Goal: Navigation & Orientation: Find specific page/section

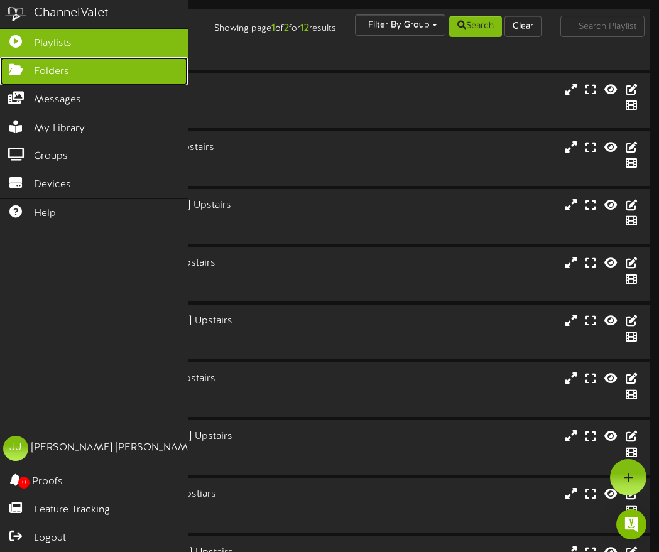
click at [41, 67] on span "Folders" at bounding box center [51, 72] width 35 height 14
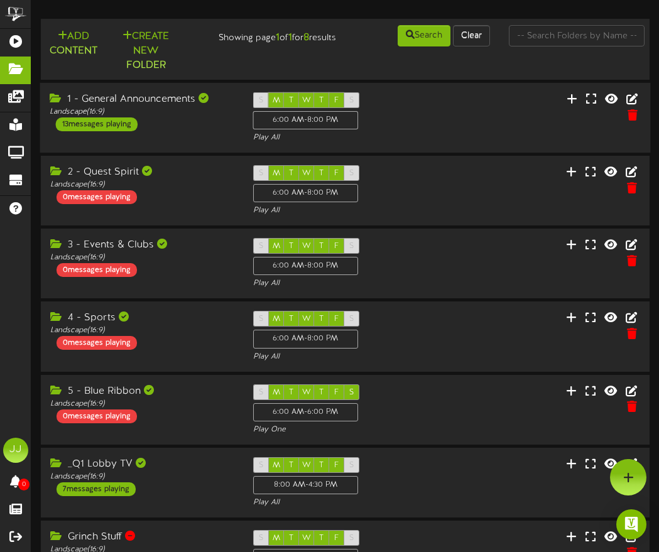
click at [193, 120] on div "1 - General Announcements Landscape ( 16:9 ) 13 messages playing" at bounding box center [142, 111] width 204 height 39
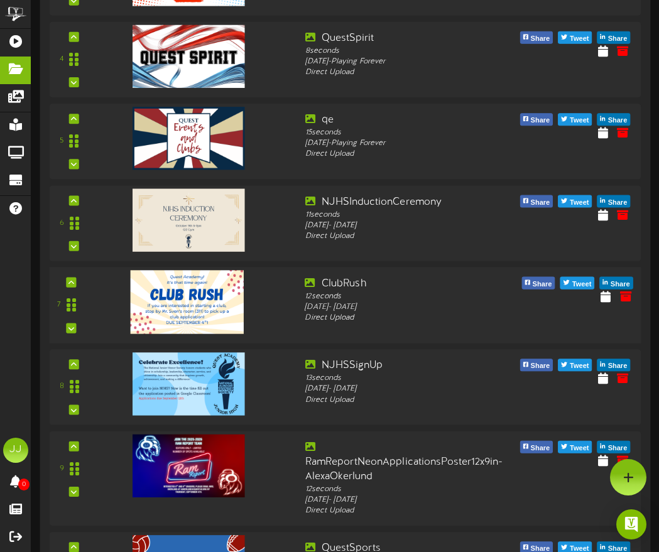
scroll to position [437, 0]
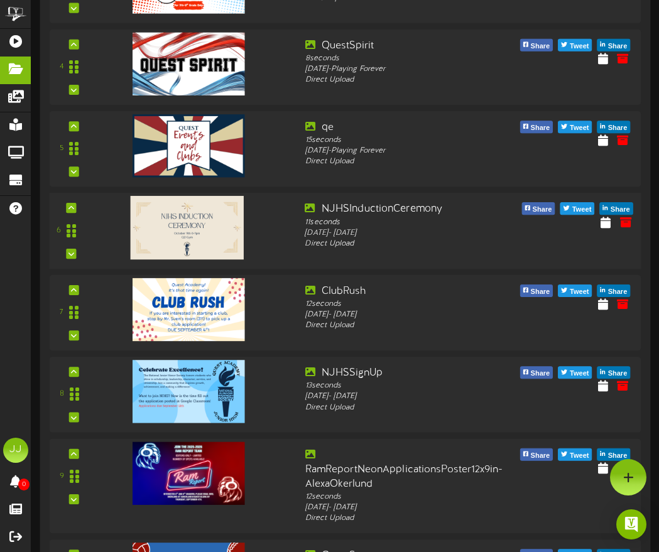
click at [190, 226] on img at bounding box center [187, 226] width 113 height 63
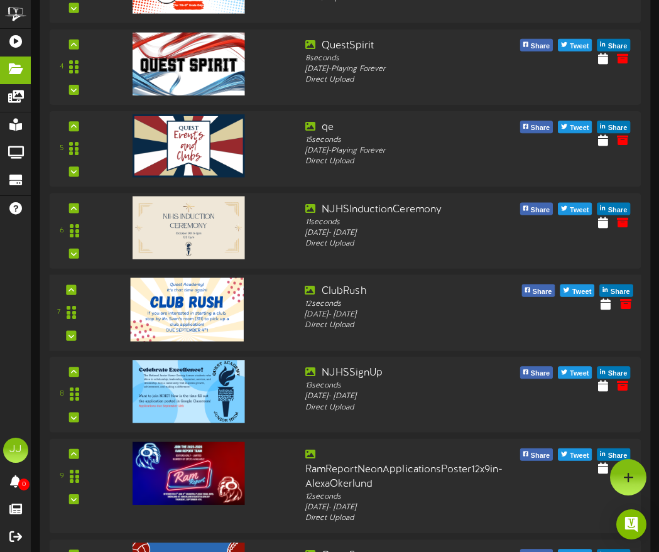
click at [185, 307] on img at bounding box center [187, 309] width 113 height 63
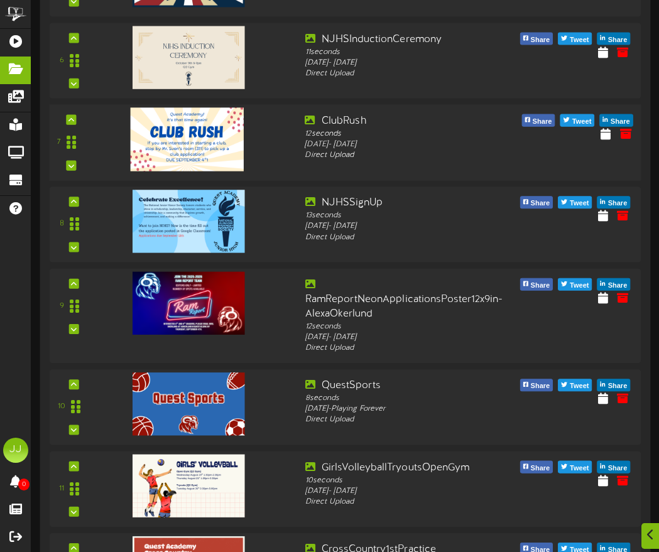
scroll to position [611, 0]
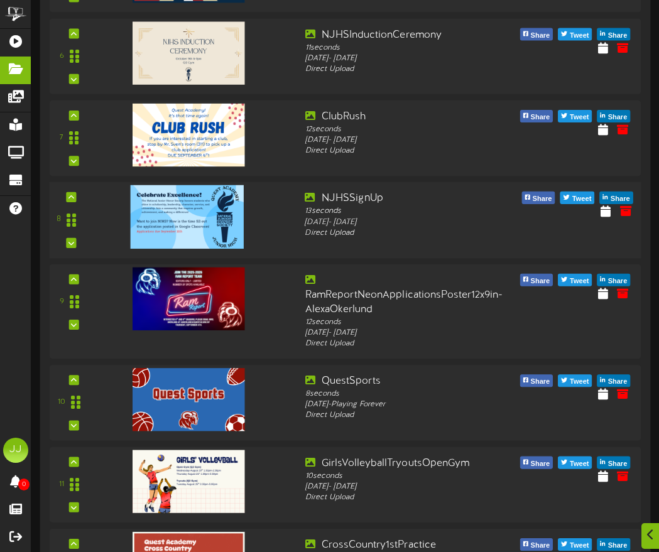
click at [159, 207] on img at bounding box center [187, 216] width 113 height 63
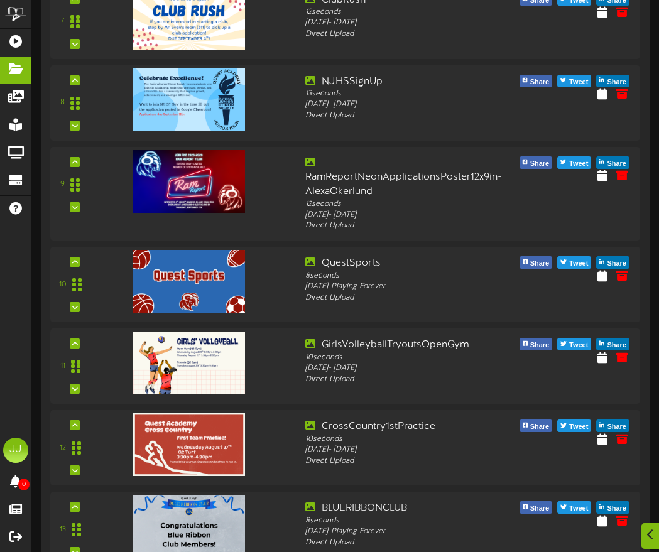
scroll to position [791, 0]
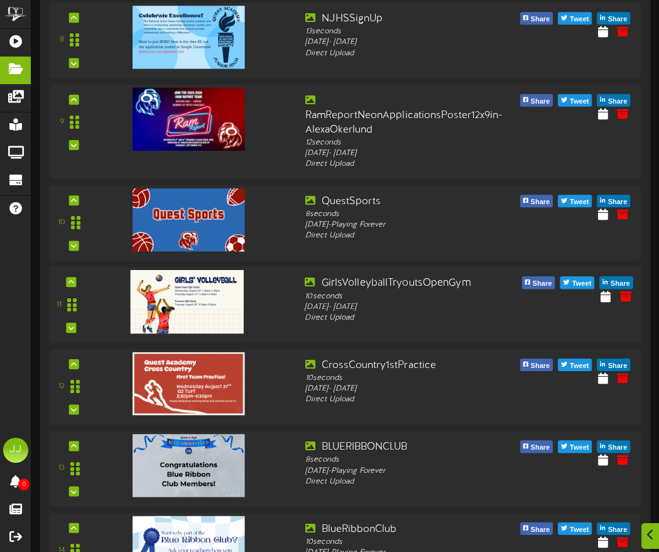
click at [192, 298] on img at bounding box center [187, 300] width 113 height 63
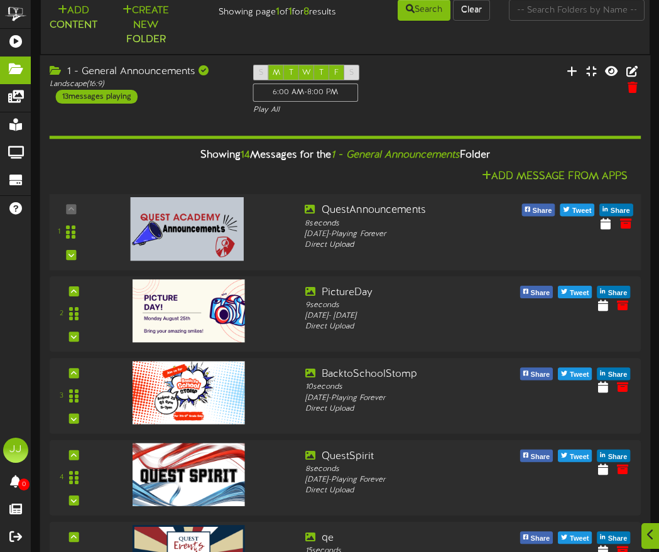
scroll to position [48, 0]
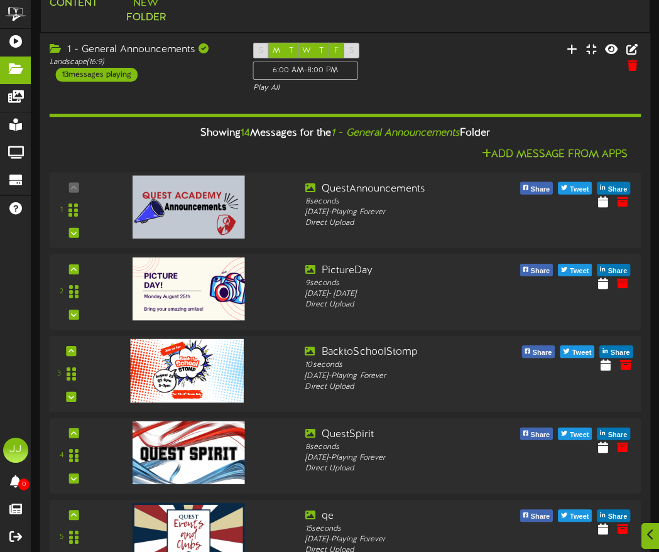
click at [207, 359] on img at bounding box center [187, 370] width 113 height 63
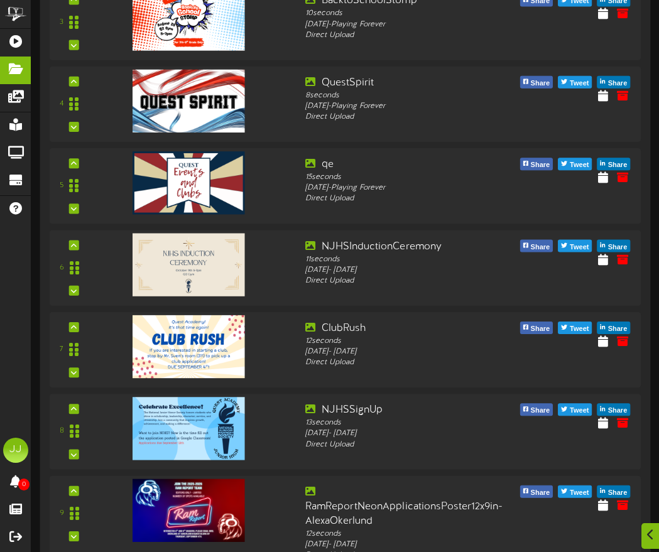
scroll to position [404, 0]
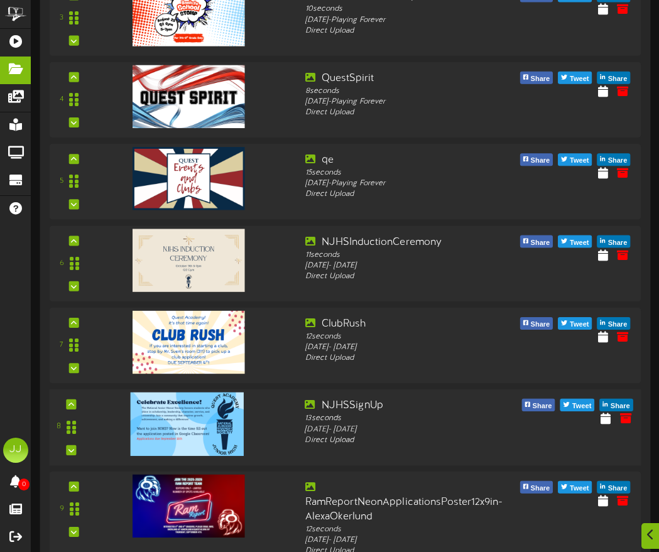
click at [176, 419] on img at bounding box center [187, 423] width 113 height 63
click at [190, 407] on img at bounding box center [187, 423] width 113 height 63
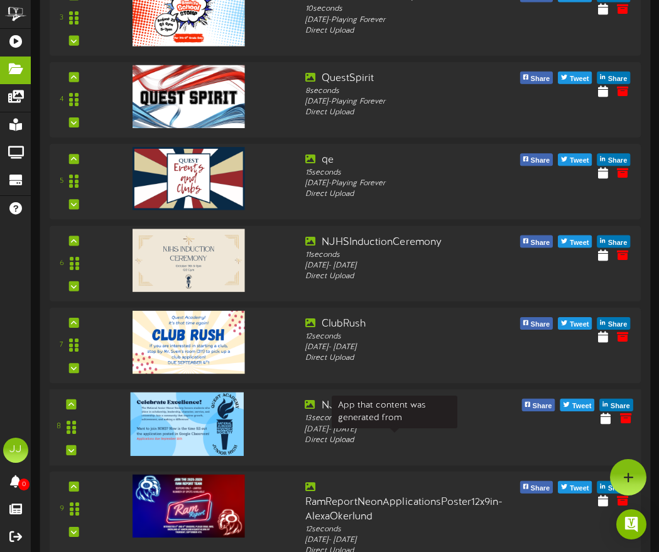
scroll to position [401, 0]
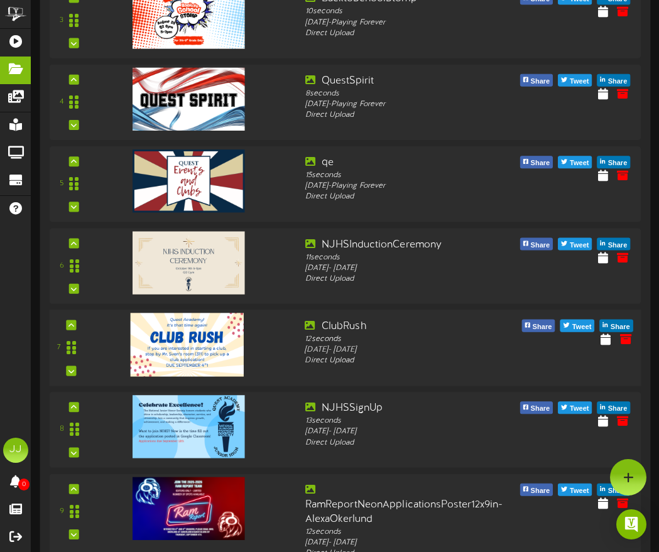
click at [185, 334] on img at bounding box center [187, 344] width 113 height 63
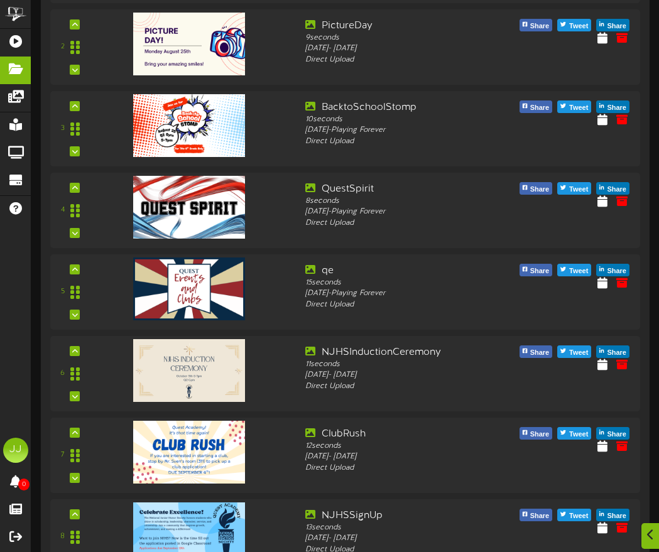
scroll to position [295, 0]
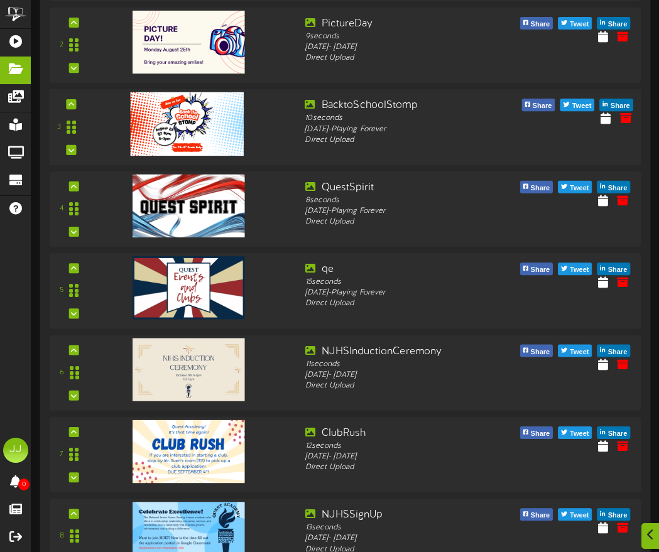
click at [188, 119] on img at bounding box center [187, 123] width 113 height 63
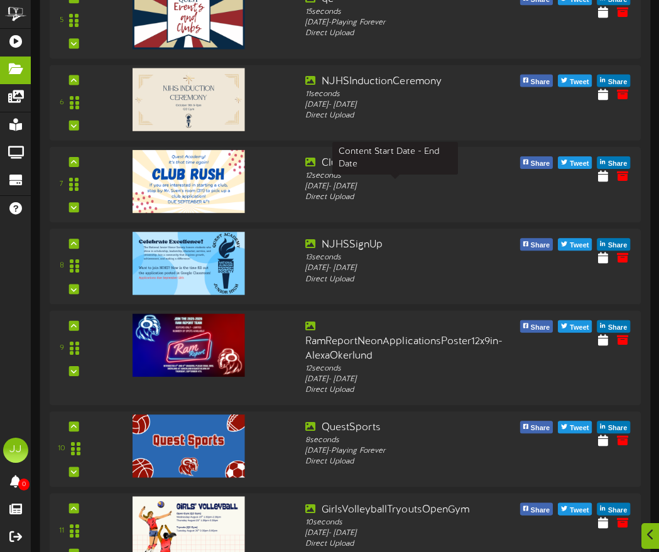
scroll to position [566, 0]
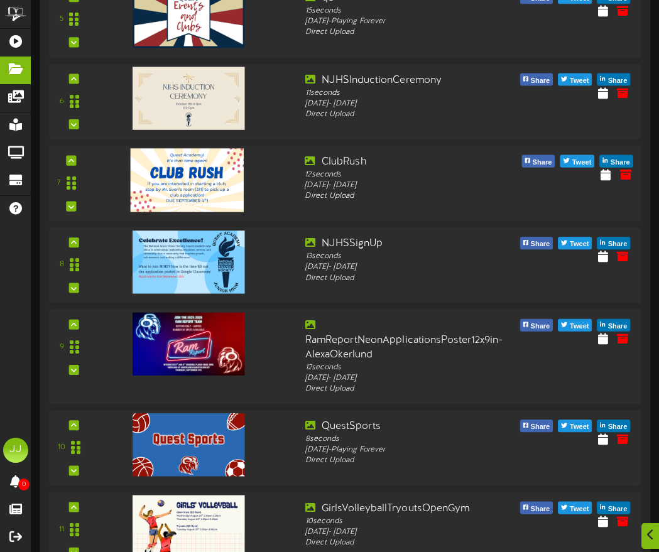
click at [190, 175] on img at bounding box center [187, 179] width 113 height 63
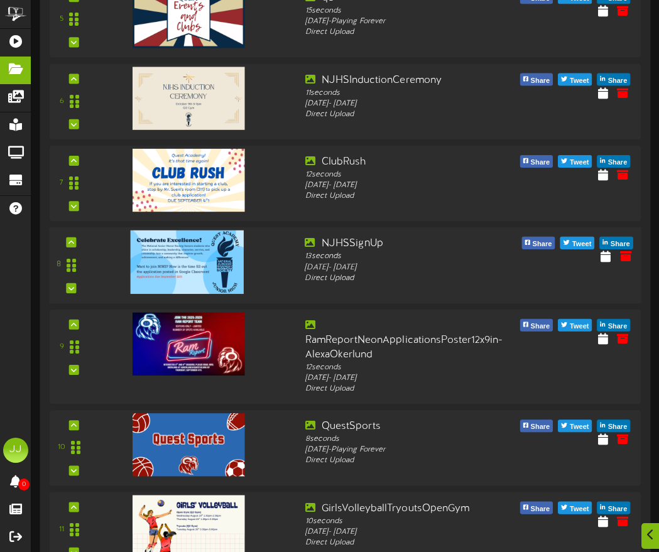
click at [128, 256] on div at bounding box center [185, 248] width 146 height 63
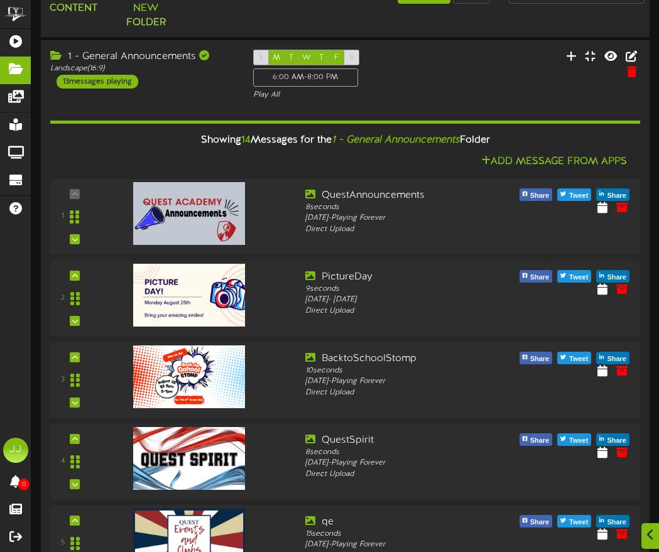
scroll to position [45, 0]
